Goal: Information Seeking & Learning: Learn about a topic

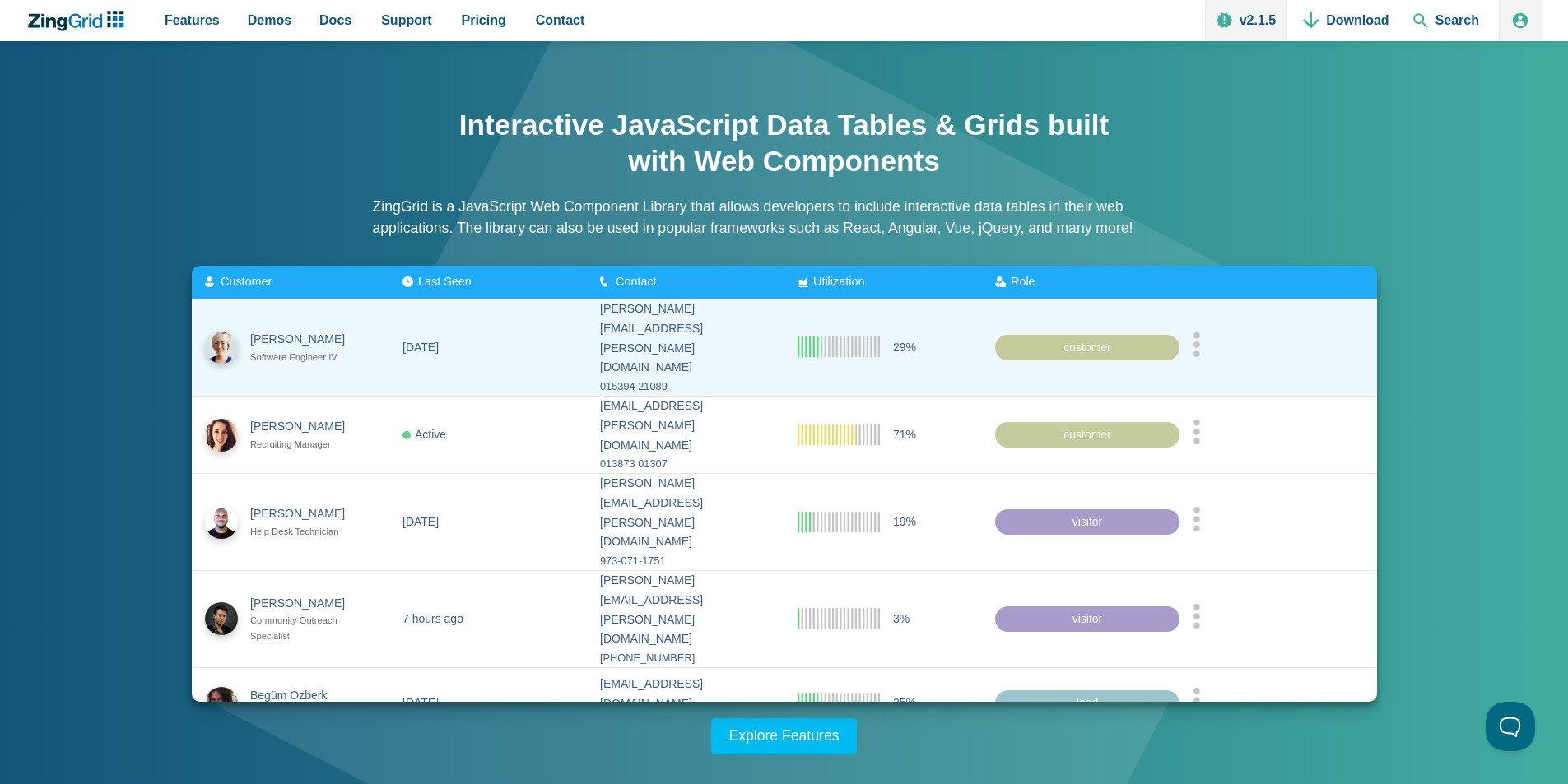
click at [296, 350] on div "Software Engineer IV" at bounding box center [305, 358] width 109 height 16
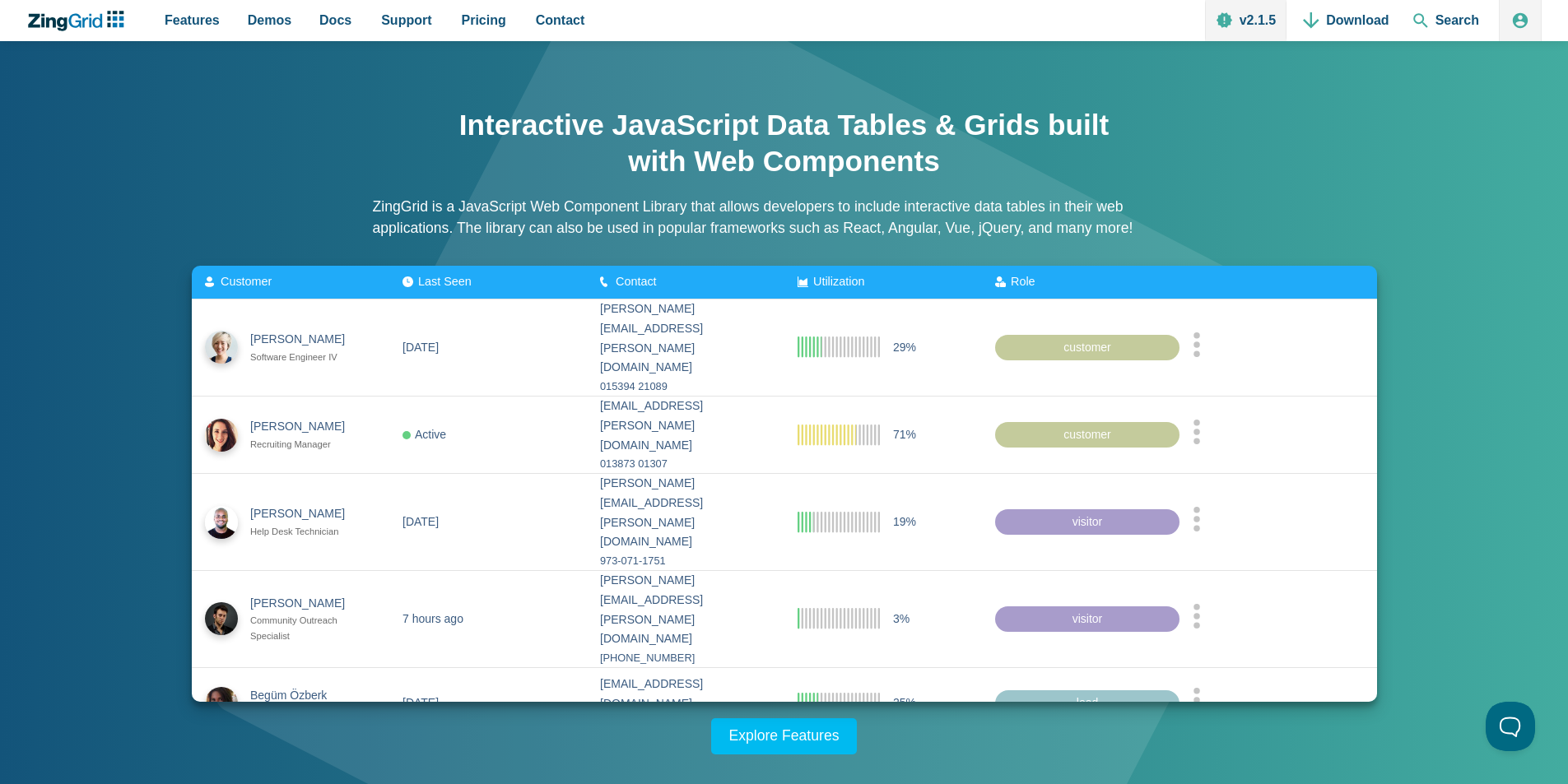
click at [265, 238] on div "Interactive JavaScript Data Tables & Grids built with Web Components ZingGrid i…" at bounding box center [784, 422] width 1316 height 664
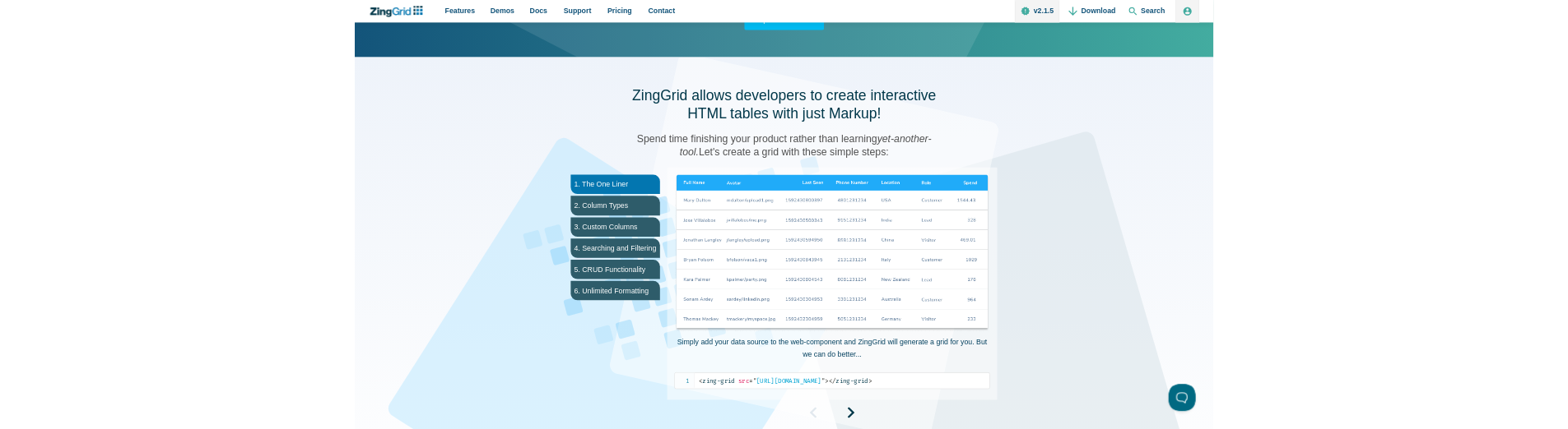
scroll to position [724, 0]
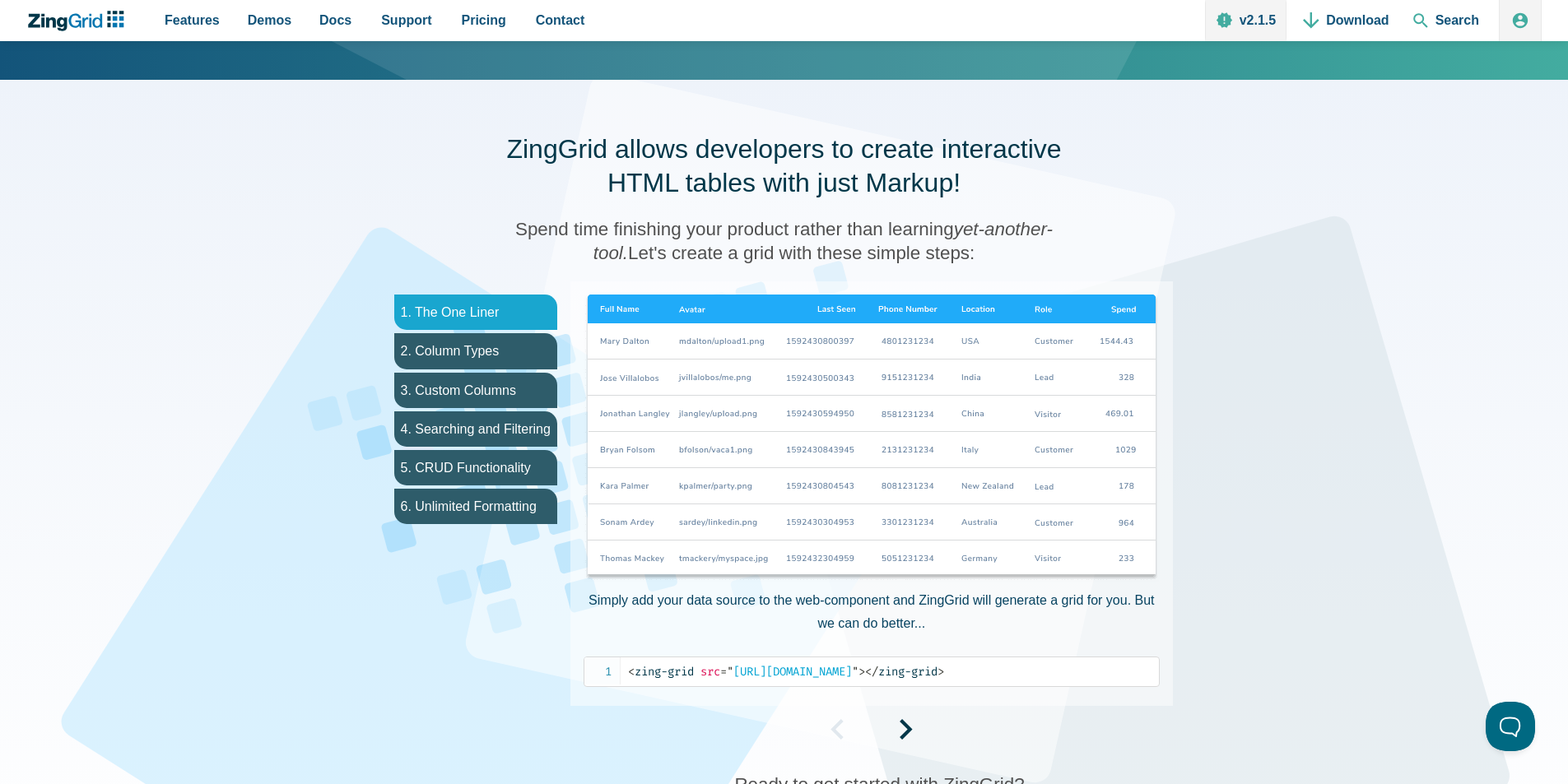
click at [459, 308] on li "1. The One Liner" at bounding box center [476, 312] width 163 height 35
click at [466, 345] on li "2. Column Types" at bounding box center [476, 351] width 163 height 35
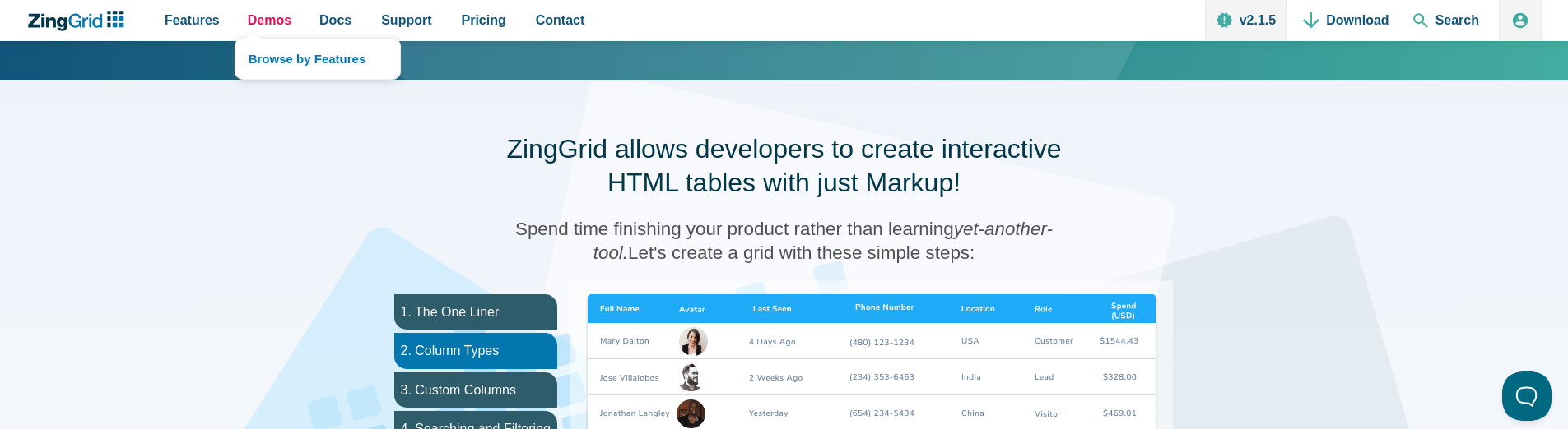
click at [276, 23] on span "Demos" at bounding box center [269, 20] width 43 height 23
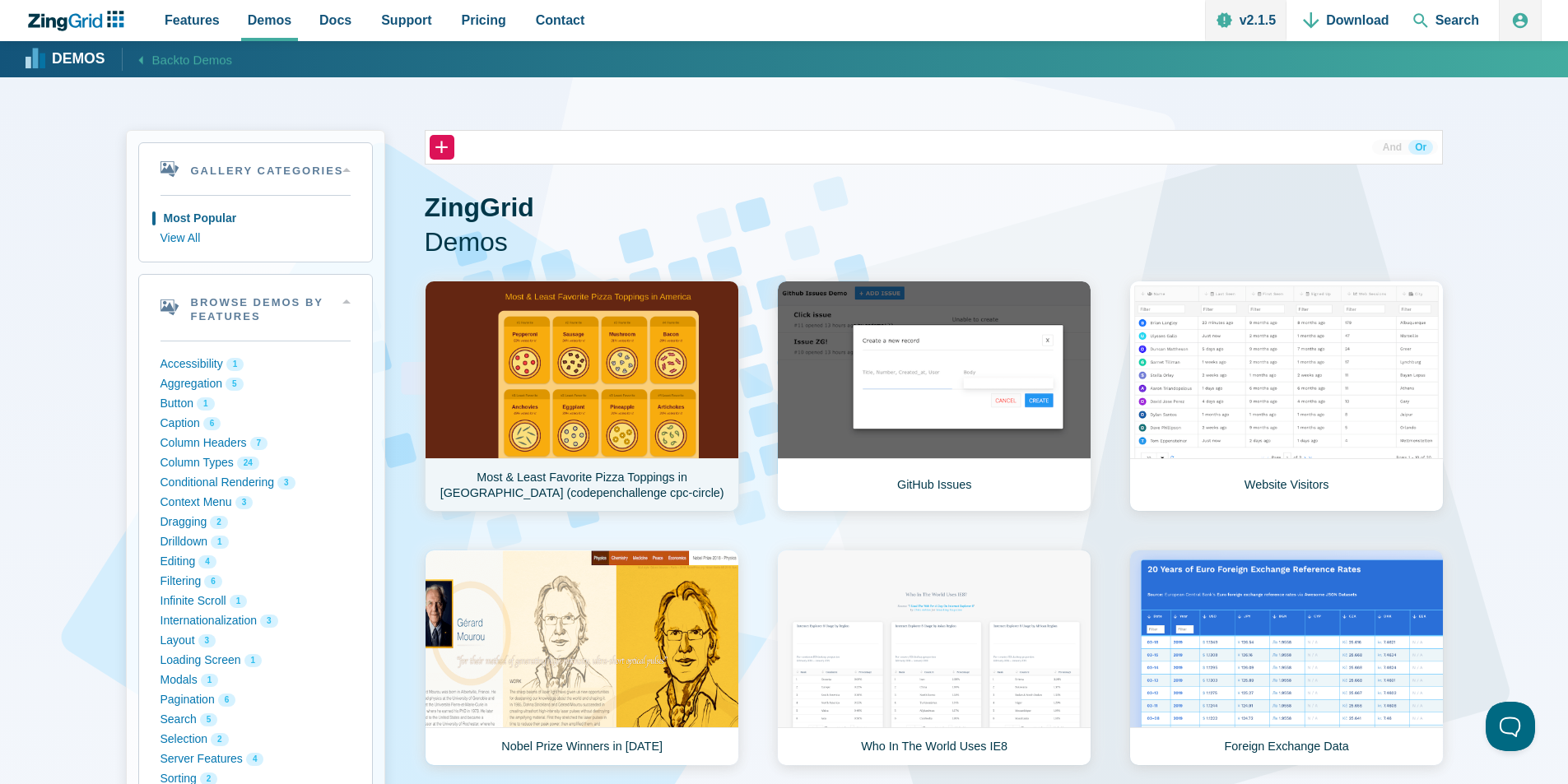
click at [575, 398] on link "Most & Least Favorite Pizza Toppings in [GEOGRAPHIC_DATA] (codepenchallenge cpc…" at bounding box center [582, 396] width 314 height 231
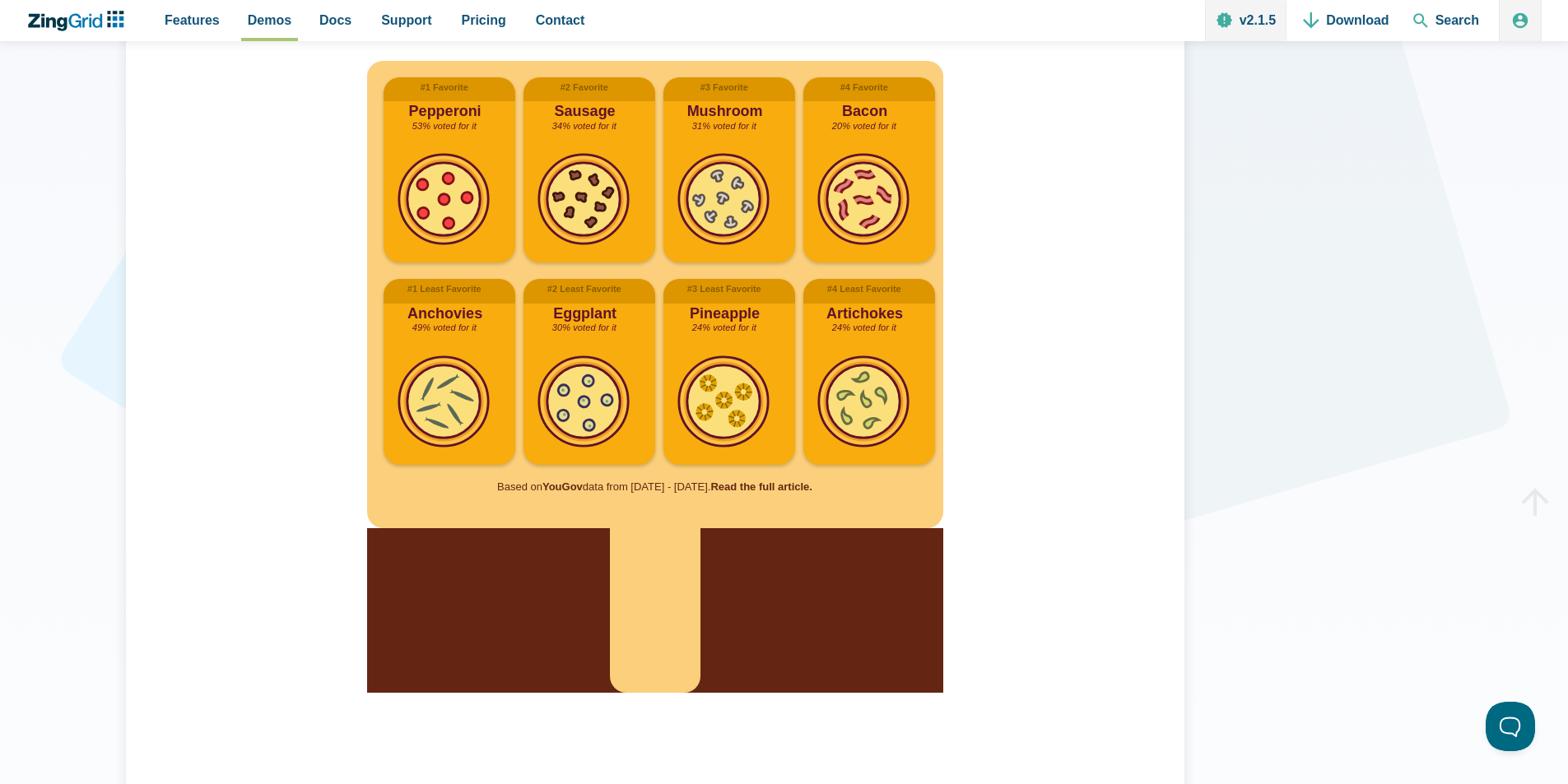
scroll to position [428, 0]
click at [1062, 239] on div "[[index.percentage]]% voted for it Based on YouGov data from [DATE] - [DATE]. R…" at bounding box center [654, 386] width 1019 height 829
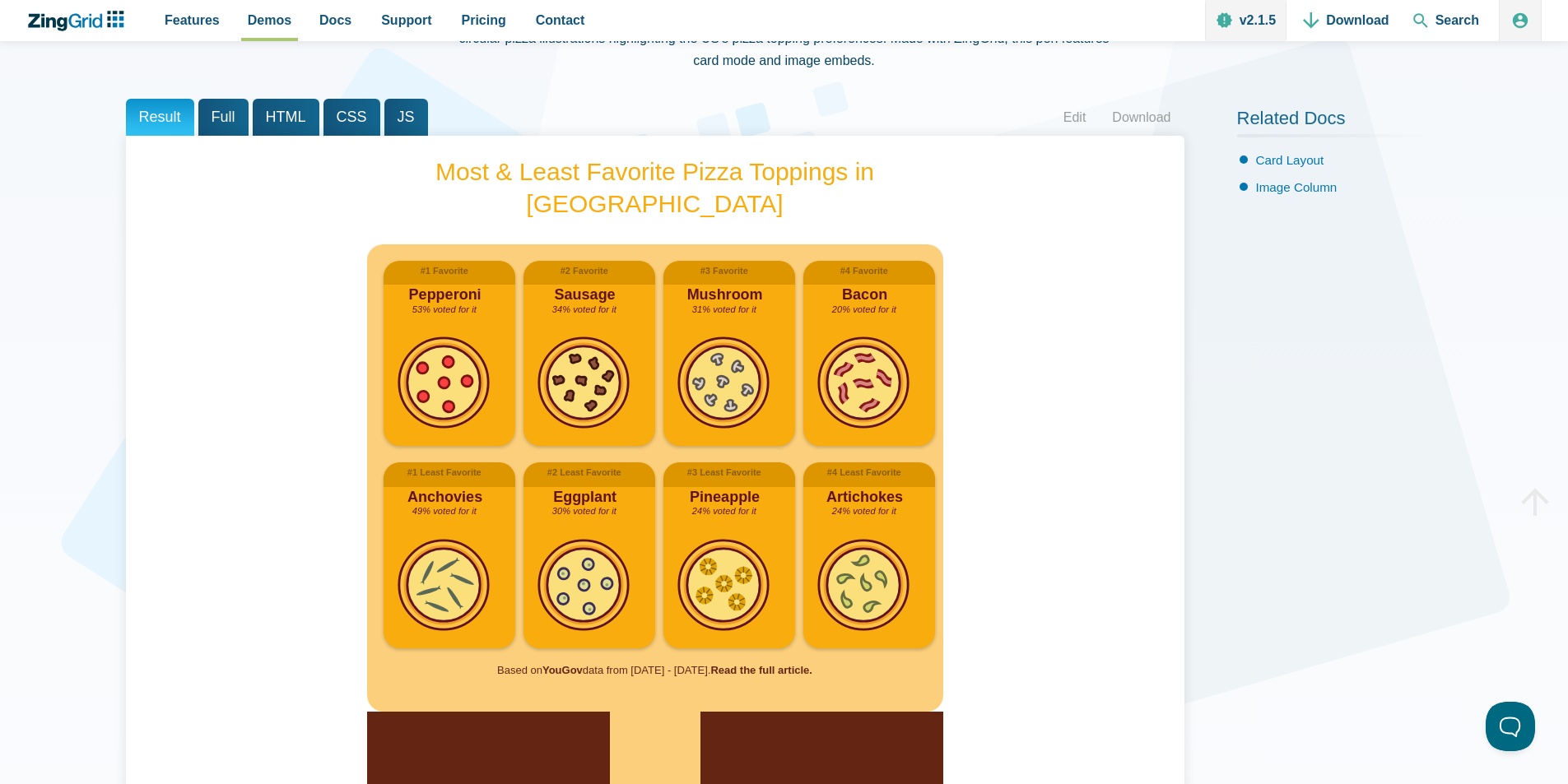
scroll to position [231, 0]
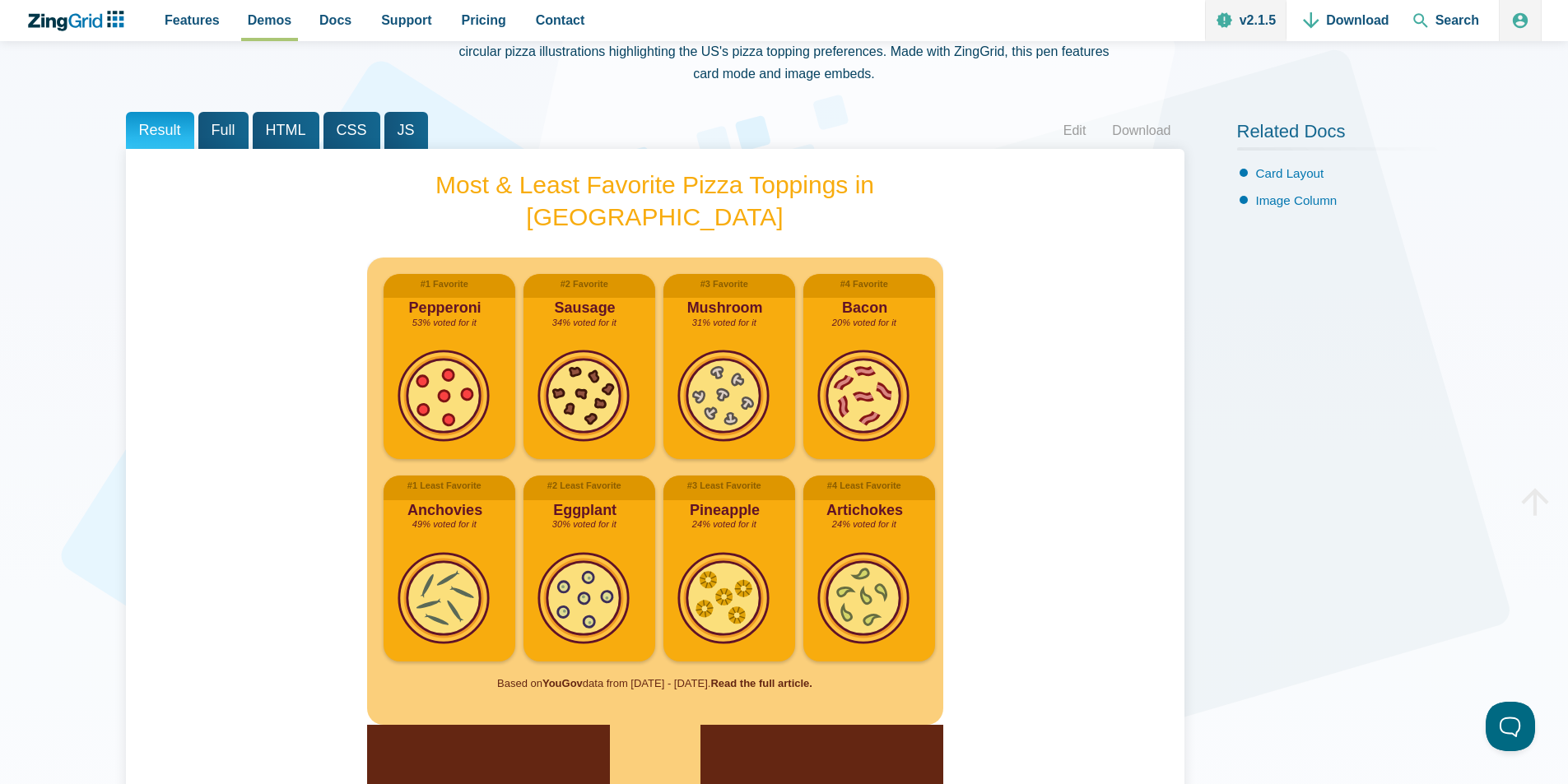
click at [223, 138] on span "Full" at bounding box center [223, 131] width 50 height 37
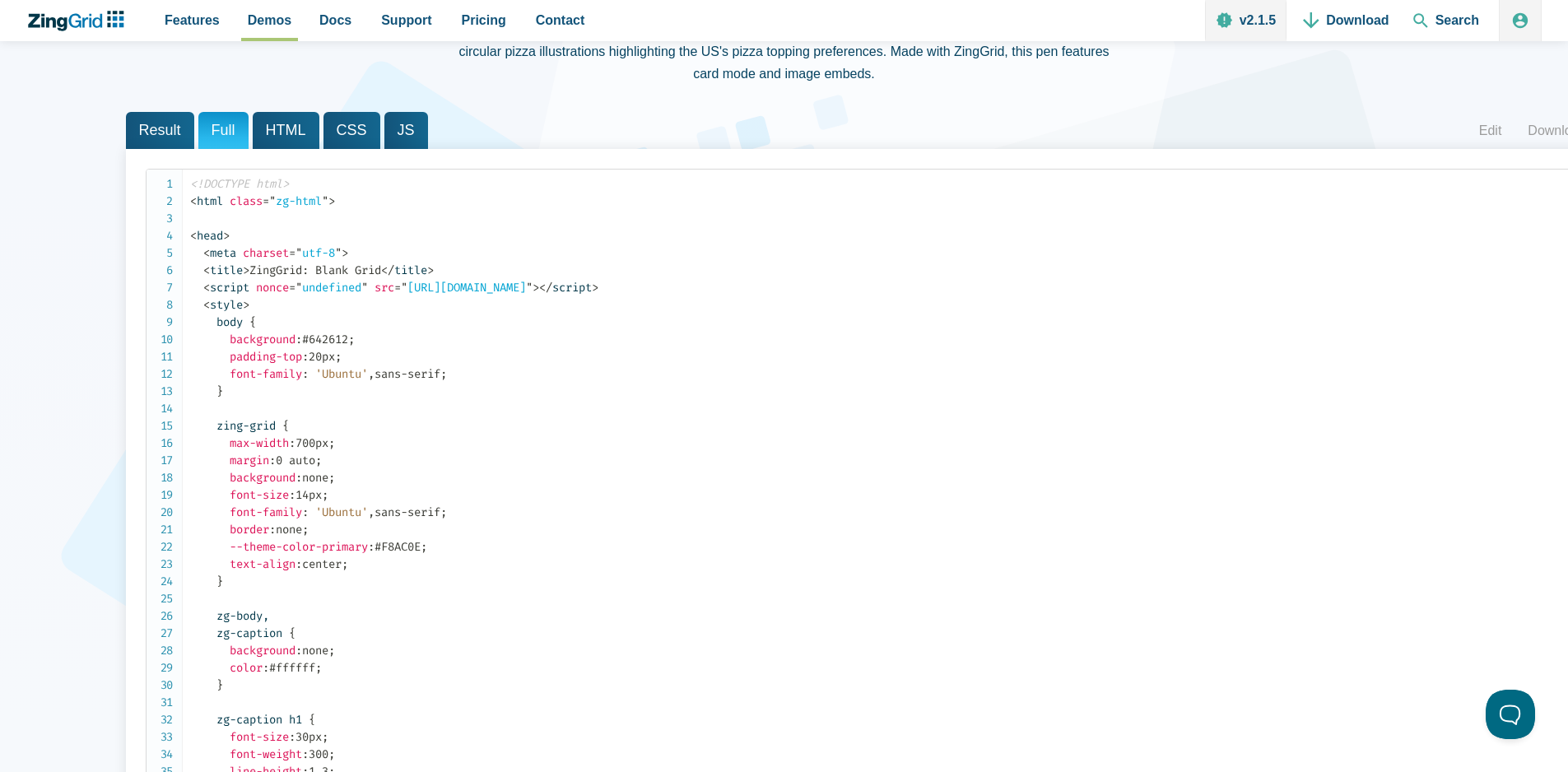
click at [302, 130] on span "HTML" at bounding box center [286, 131] width 67 height 37
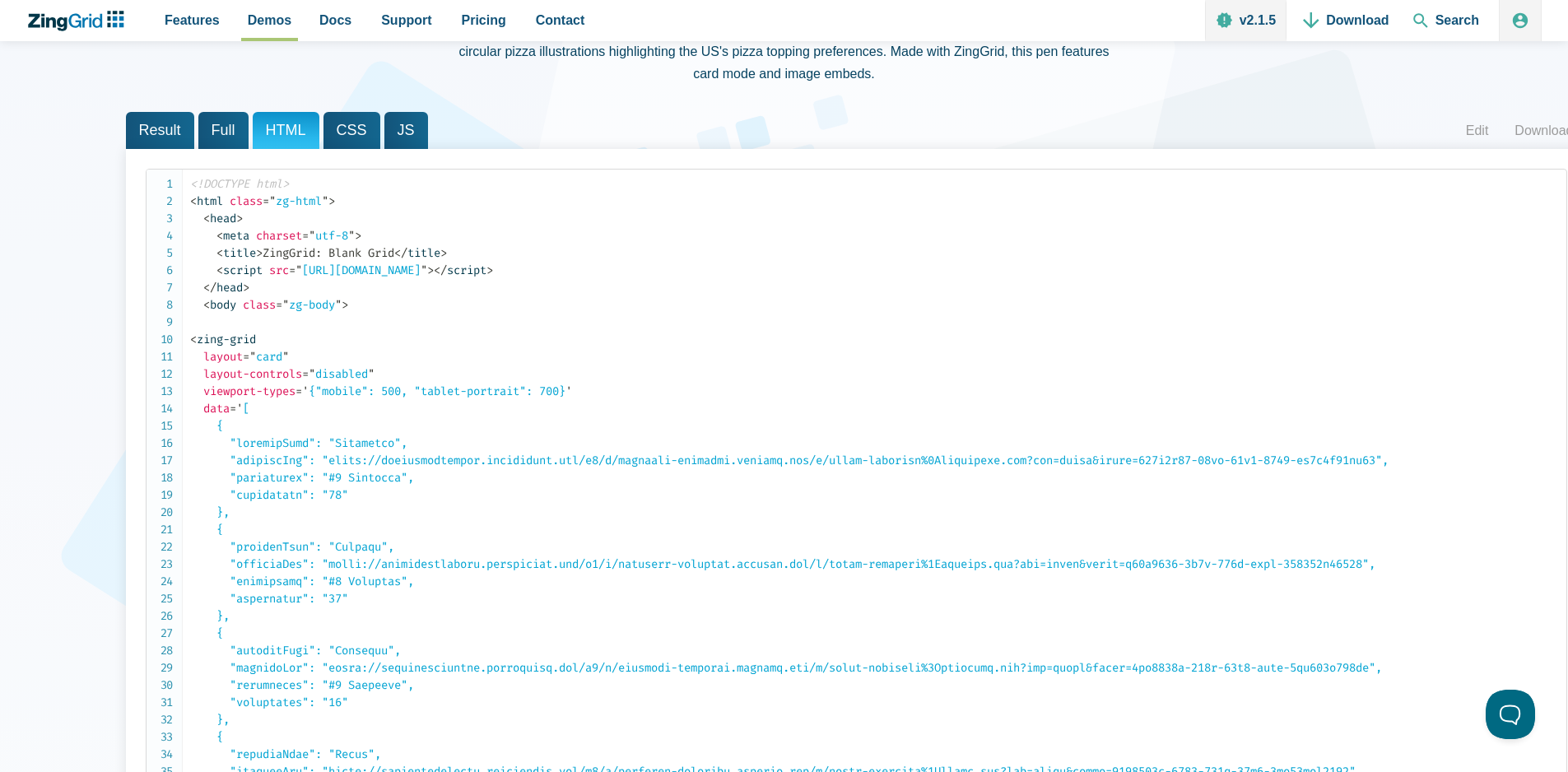
click at [344, 136] on span "CSS" at bounding box center [352, 131] width 57 height 37
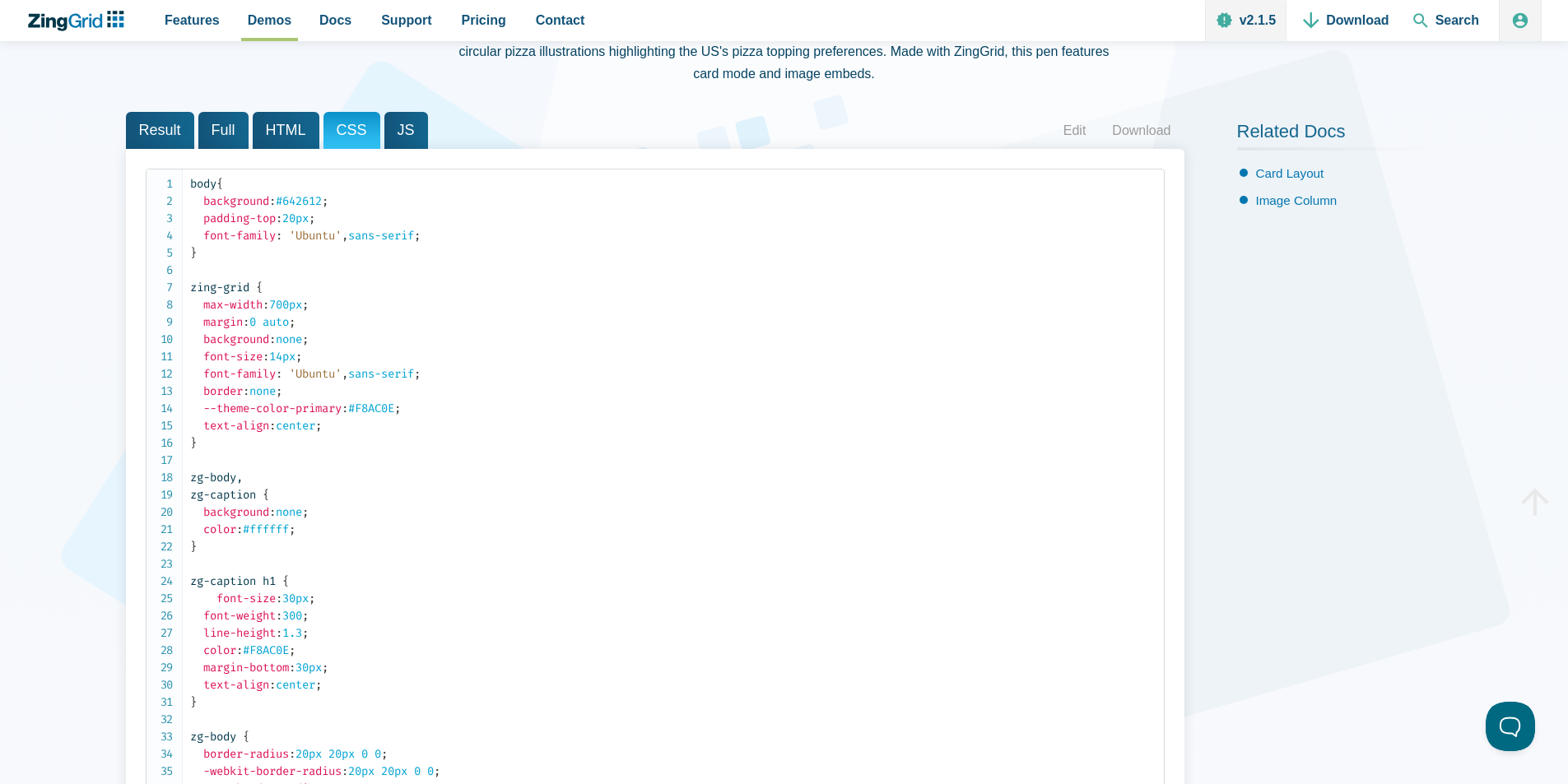
click at [404, 139] on span "JS" at bounding box center [406, 131] width 43 height 37
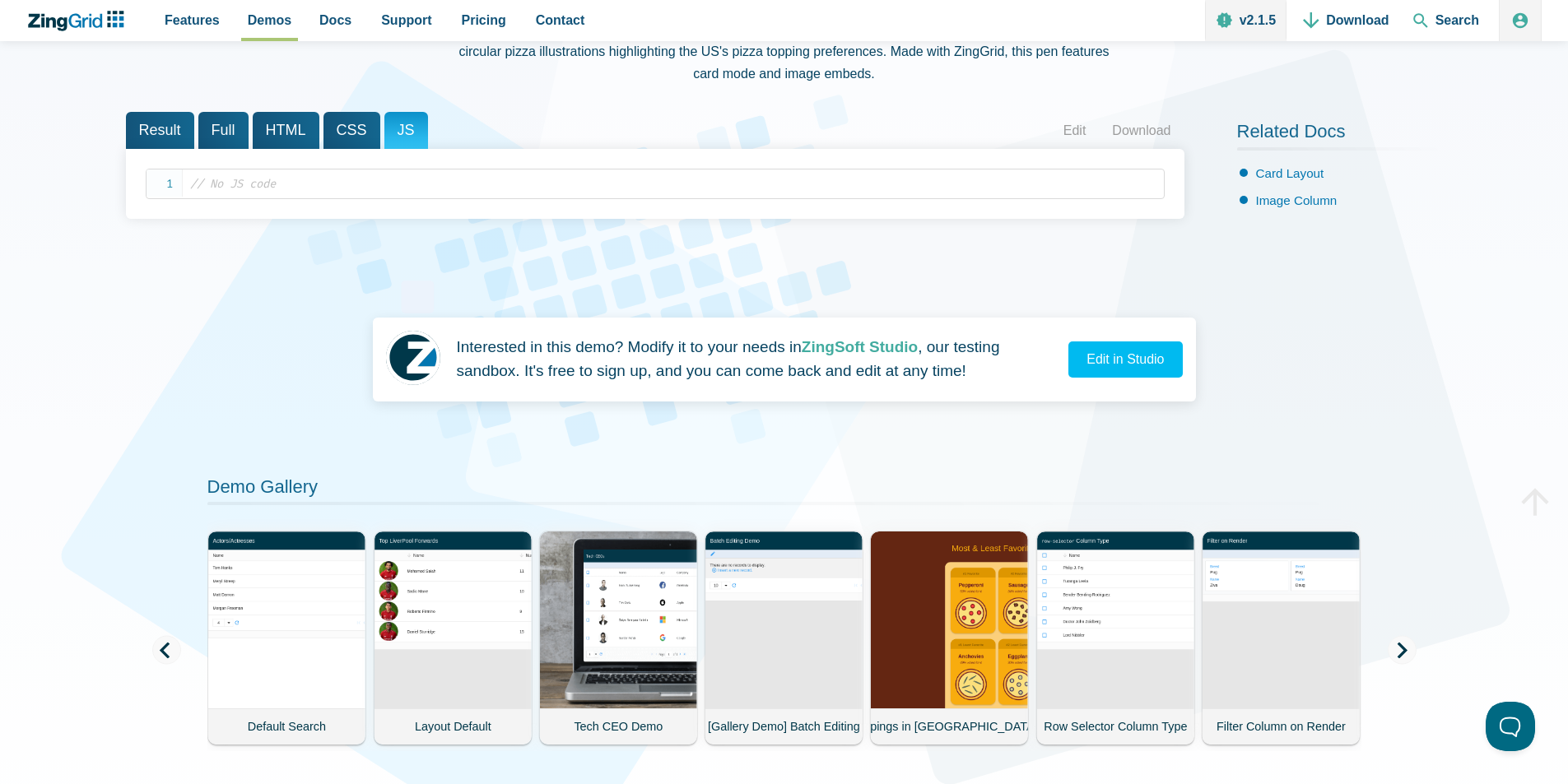
click at [168, 131] on span "Result" at bounding box center [160, 131] width 69 height 37
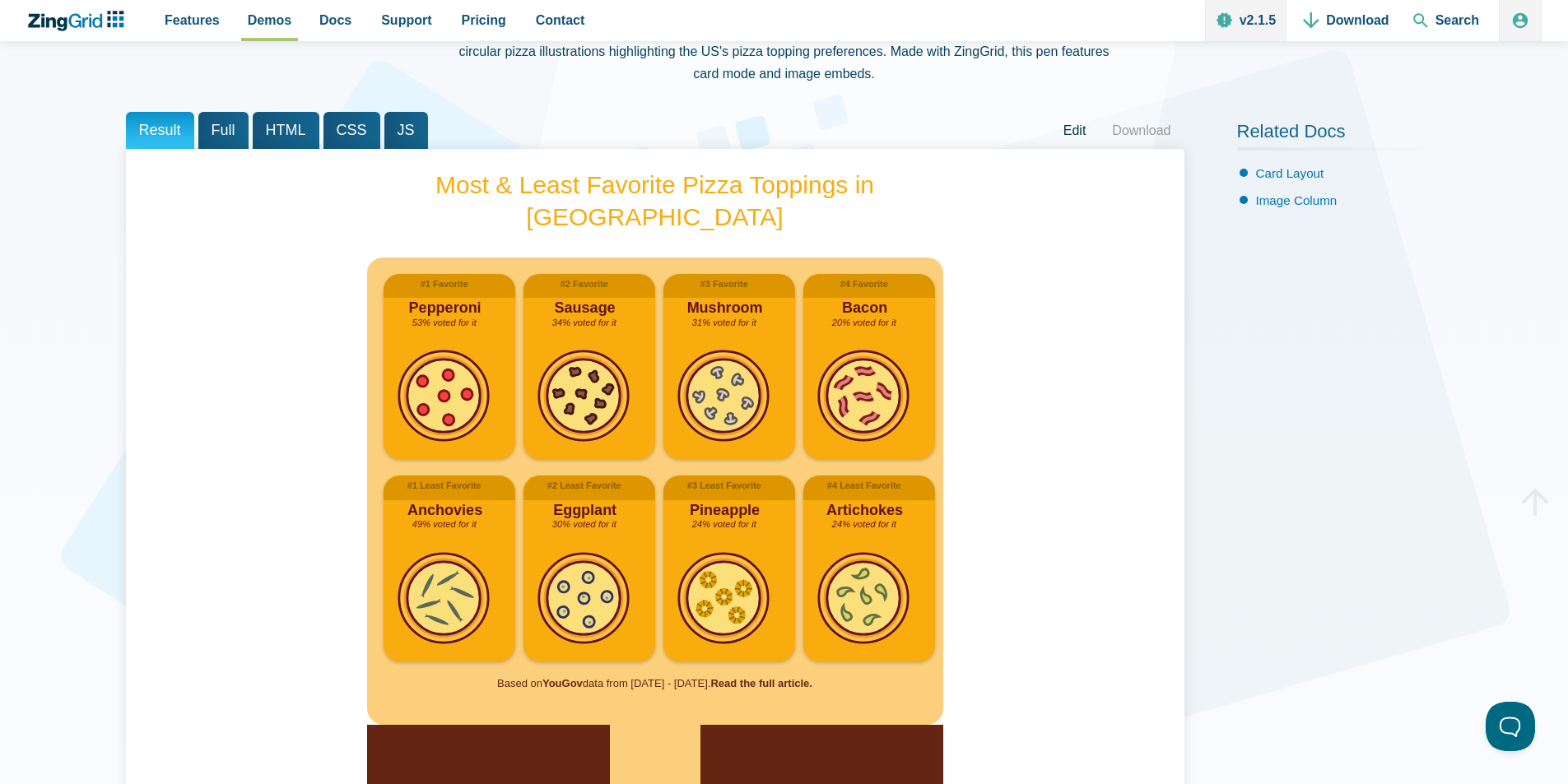
click at [1064, 131] on link "Edit" at bounding box center [1075, 131] width 49 height 25
